Goal: Task Accomplishment & Management: Use online tool/utility

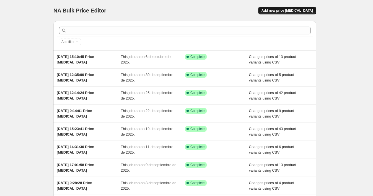
click at [288, 10] on span "Add new price [MEDICAL_DATA]" at bounding box center [287, 10] width 51 height 4
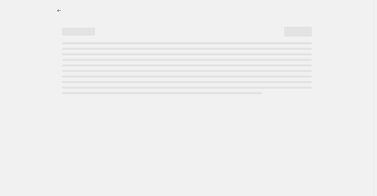
select select "percentage"
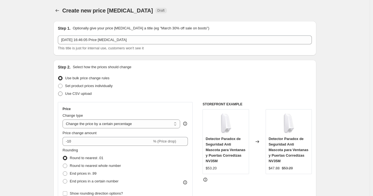
click at [84, 93] on span "Use CSV upload" at bounding box center [78, 93] width 27 height 4
click at [58, 92] on input "Use CSV upload" at bounding box center [58, 91] width 0 height 0
radio input "true"
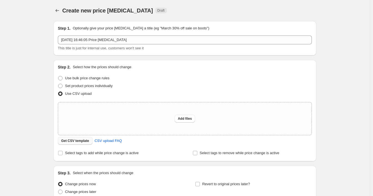
click at [70, 141] on span "Get CSV template" at bounding box center [75, 140] width 28 height 4
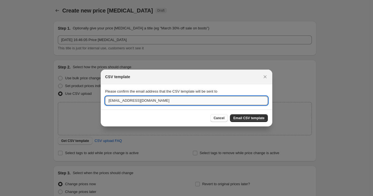
click at [125, 98] on input "[EMAIL_ADDRESS][DOMAIN_NAME]" at bounding box center [186, 100] width 163 height 9
paste input "wshopify738"
type input "[EMAIL_ADDRESS][DOMAIN_NAME]"
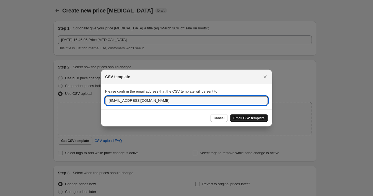
click at [257, 119] on span "Email CSV template" at bounding box center [248, 118] width 31 height 4
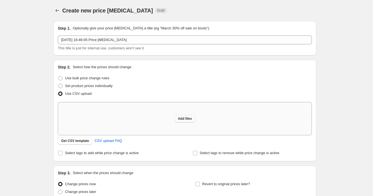
click at [186, 118] on span "Add files" at bounding box center [185, 118] width 14 height 4
type input "C:\fakepath\08102025_1701 p3.csv"
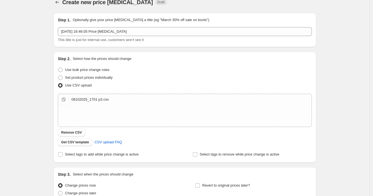
scroll to position [60, 0]
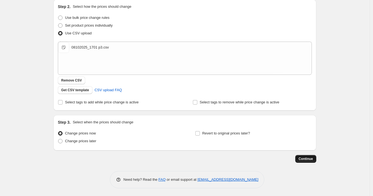
click at [300, 156] on span "Continue" at bounding box center [306, 158] width 14 height 4
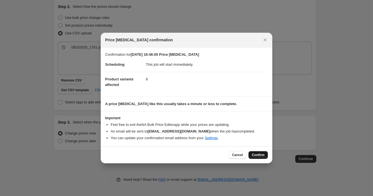
click at [254, 154] on span "Confirm" at bounding box center [258, 155] width 13 height 4
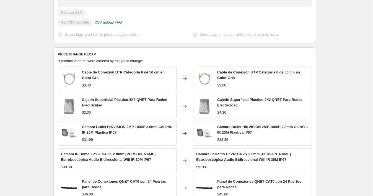
scroll to position [215, 0]
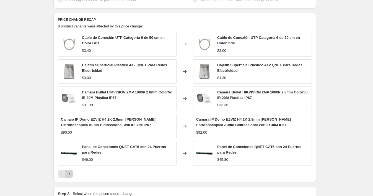
click at [70, 174] on icon "Next" at bounding box center [69, 174] width 6 height 6
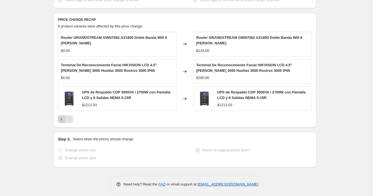
click at [63, 119] on icon "Previous" at bounding box center [62, 119] width 6 height 6
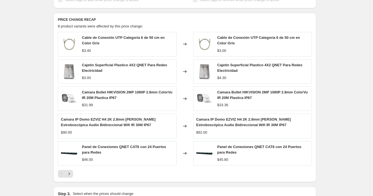
click at [32, 34] on div "[DATE] 16:46:05 Price [MEDICAL_DATA]. This page is ready [DATE] 16:46:05 Price …" at bounding box center [185, 20] width 370 height 471
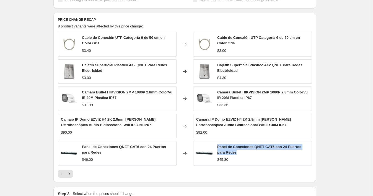
drag, startPoint x: 240, startPoint y: 153, endPoint x: 220, endPoint y: 147, distance: 21.1
click at [220, 147] on div "Panel de Conexiones QNET CAT6 con 24 Puertos para Redes" at bounding box center [263, 149] width 92 height 11
copy span "Panel de Conexiones QNET CAT6 con 24 Puertos para Redes"
